Goal: Transaction & Acquisition: Purchase product/service

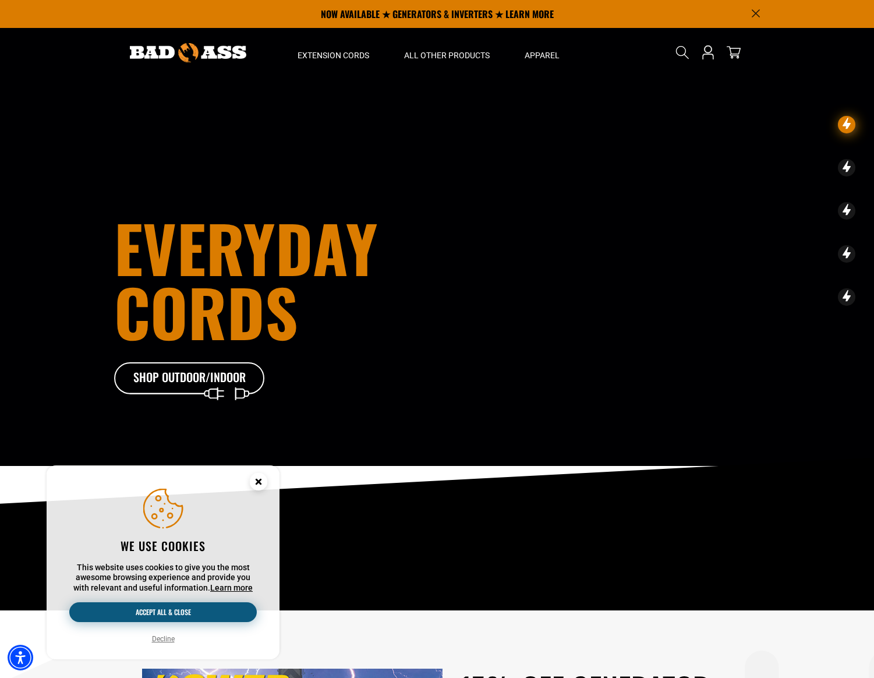
click at [174, 611] on button "Accept all & close" at bounding box center [163, 612] width 188 height 20
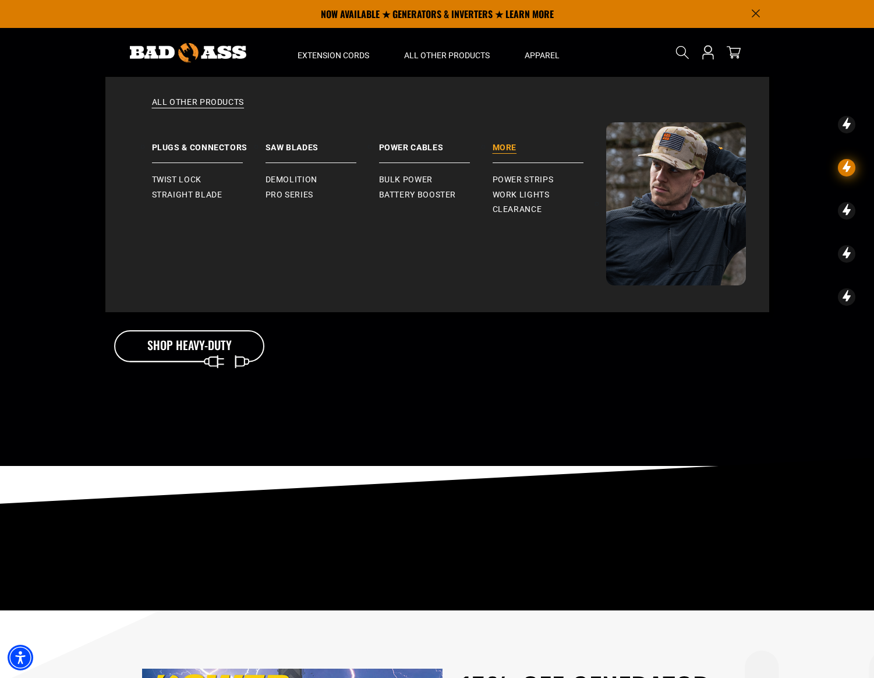
click at [511, 146] on link "More" at bounding box center [550, 142] width 114 height 41
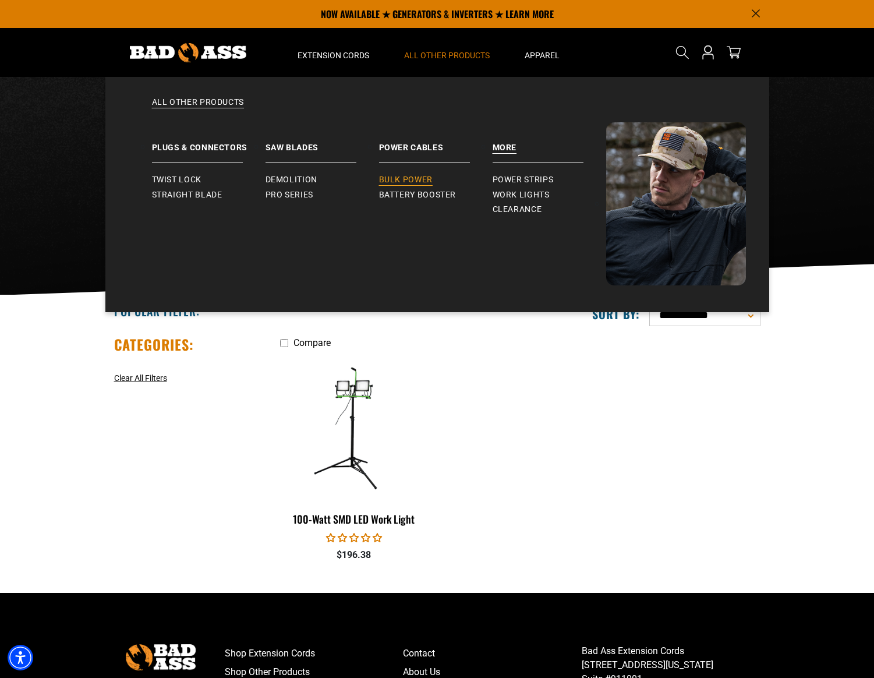
click at [408, 182] on span "Bulk Power" at bounding box center [406, 180] width 54 height 10
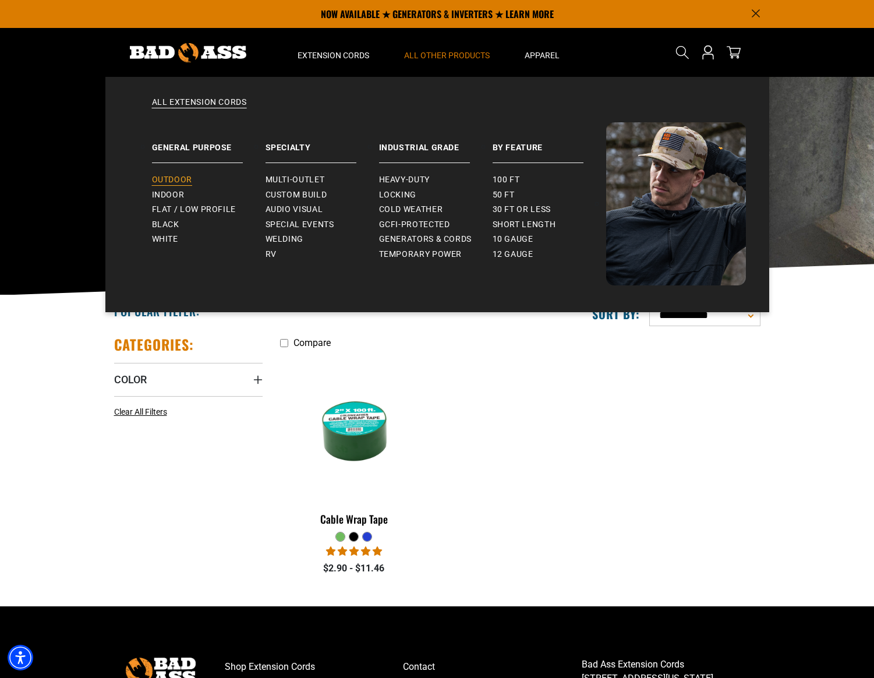
click at [174, 182] on span "Outdoor" at bounding box center [172, 180] width 40 height 10
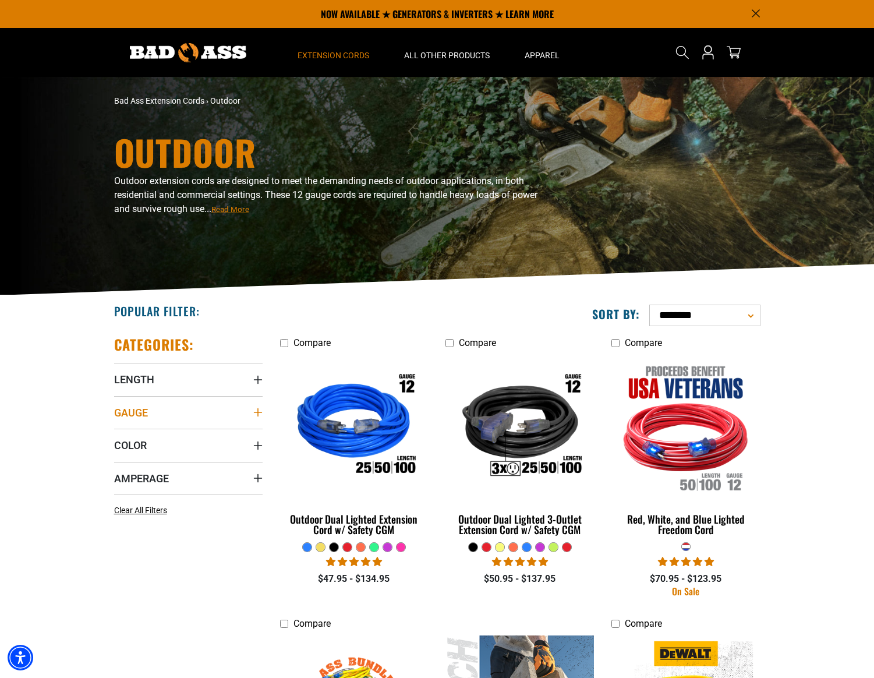
click at [257, 413] on icon "Gauge" at bounding box center [257, 412] width 8 height 8
click at [118, 454] on icon at bounding box center [118, 455] width 9 height 15
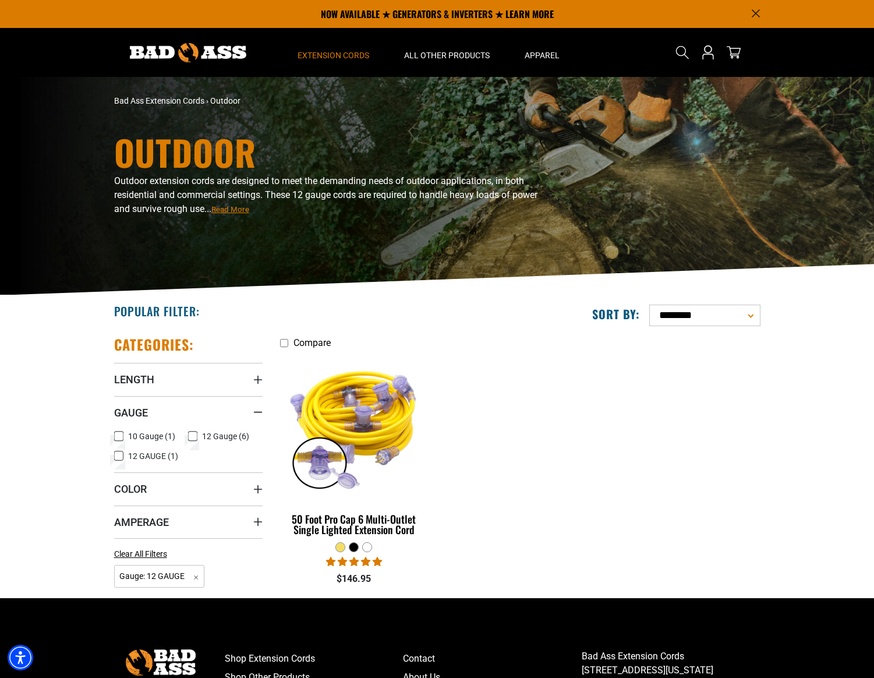
click at [118, 458] on icon at bounding box center [118, 456] width 7 height 6
